Goal: Find specific page/section: Find specific page/section

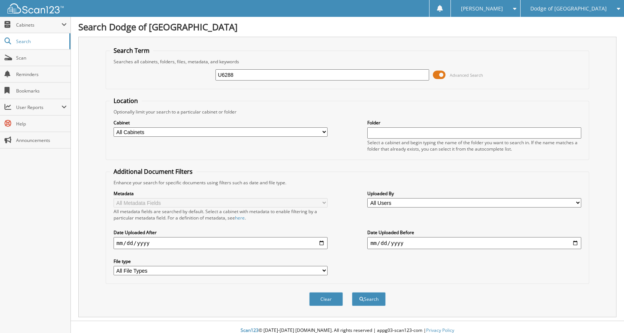
type input "U6288"
click at [352, 292] on button "Search" at bounding box center [369, 299] width 34 height 14
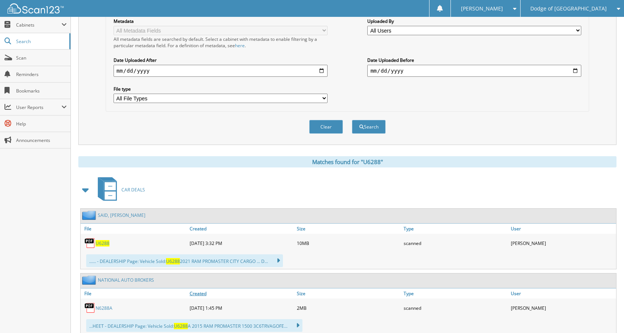
scroll to position [187, 0]
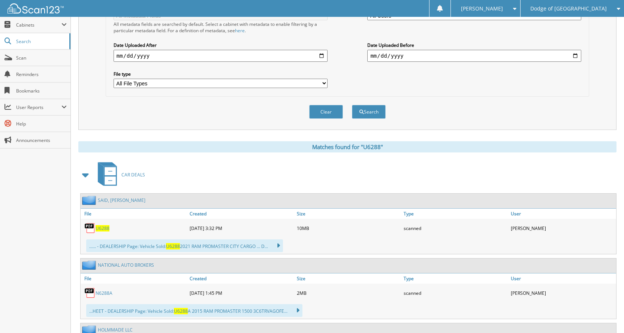
click at [99, 227] on span "U6288" at bounding box center [103, 228] width 14 height 6
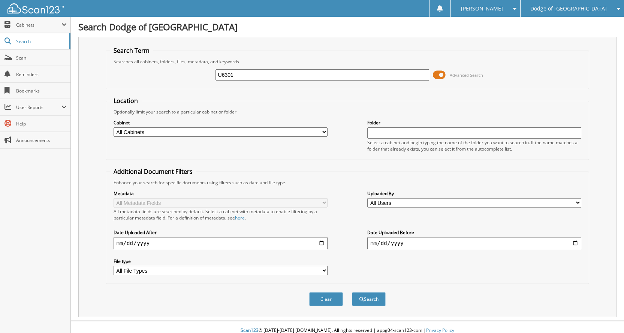
type input "U6301"
click at [352, 292] on button "Search" at bounding box center [369, 299] width 34 height 14
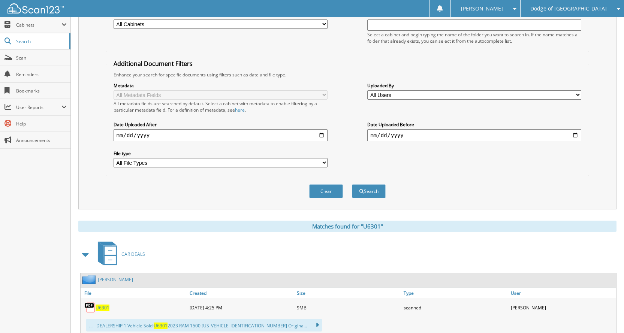
scroll to position [225, 0]
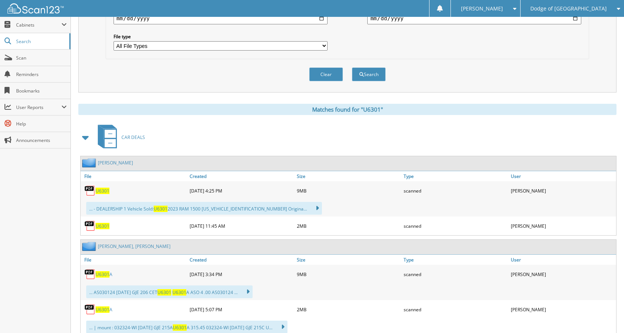
click at [99, 192] on span "U6301" at bounding box center [103, 191] width 14 height 6
click at [101, 228] on span "U6301" at bounding box center [103, 226] width 14 height 6
click at [93, 189] on img at bounding box center [89, 190] width 11 height 11
click at [103, 203] on div "... - DEALERSHIP 1 Vehicle Sold: U6301 2023 RAM 1500 1C6SRFU93PN572579 Origina.…" at bounding box center [204, 208] width 236 height 13
click at [106, 193] on span "U6301" at bounding box center [103, 191] width 14 height 6
